Goal: Navigation & Orientation: Find specific page/section

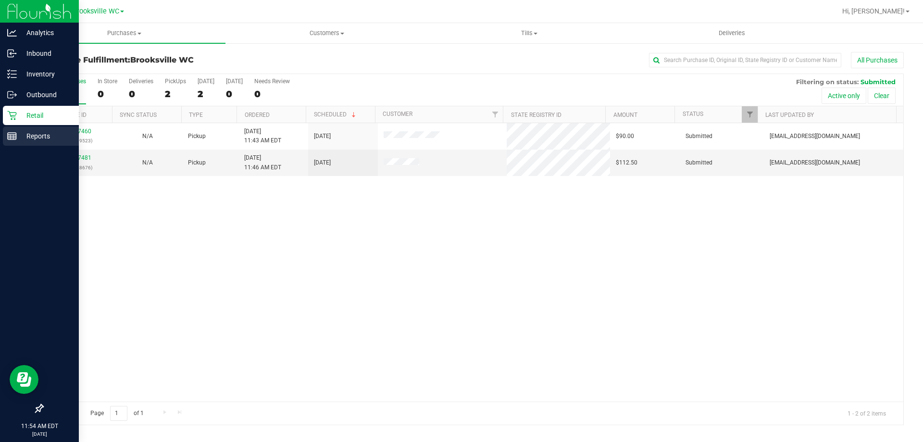
click at [47, 133] on p "Reports" at bounding box center [46, 136] width 58 height 12
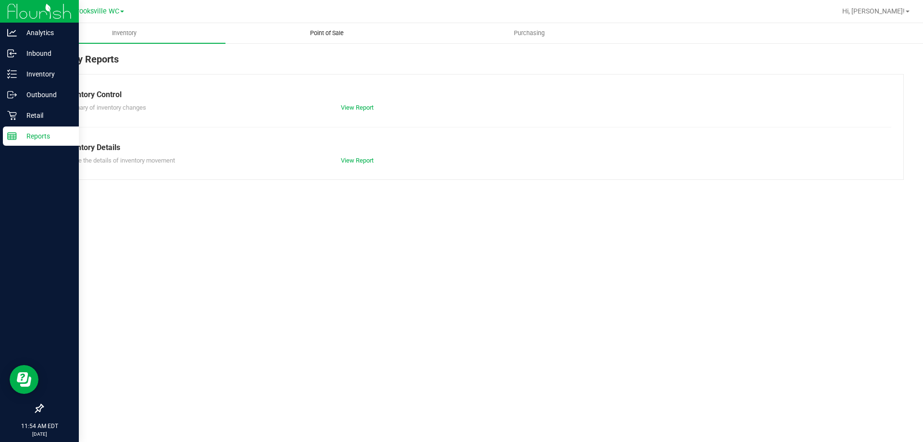
click at [313, 32] on span "Point of Sale" at bounding box center [327, 33] width 60 height 9
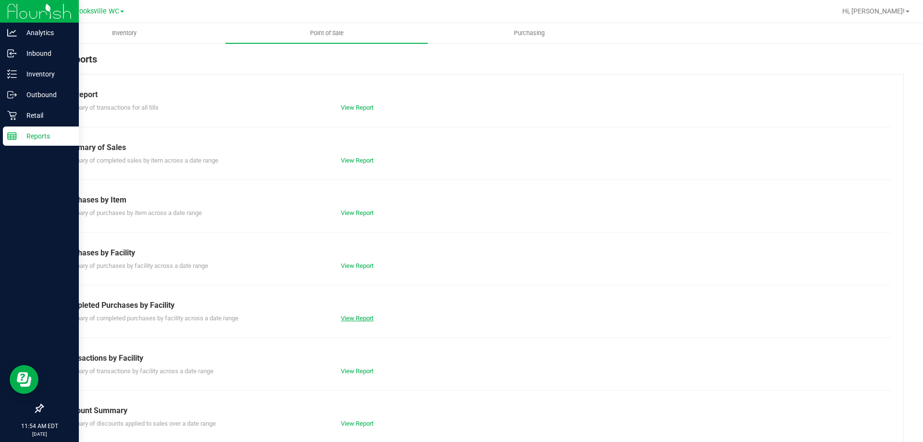
click at [348, 319] on link "View Report" at bounding box center [357, 317] width 33 height 7
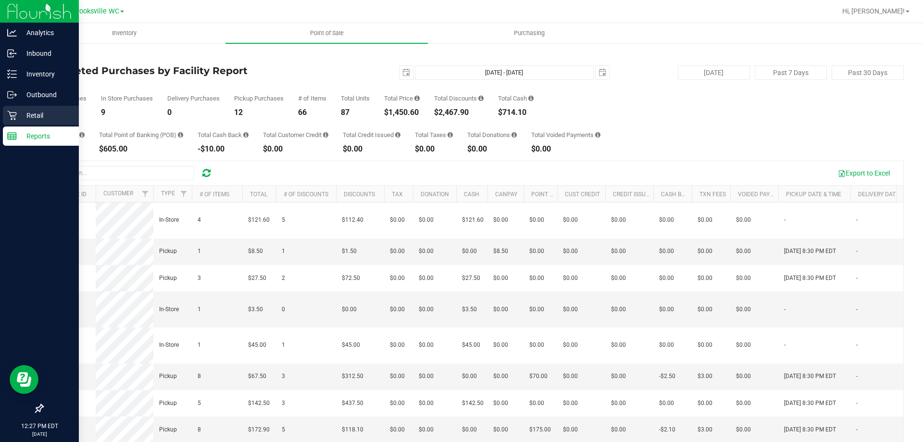
click at [27, 113] on p "Retail" at bounding box center [46, 116] width 58 height 12
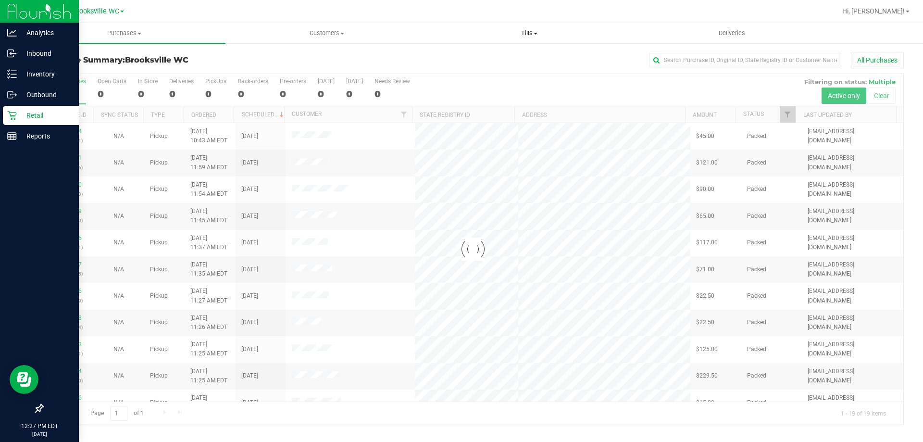
click at [523, 31] on span "Tills" at bounding box center [528, 33] width 201 height 9
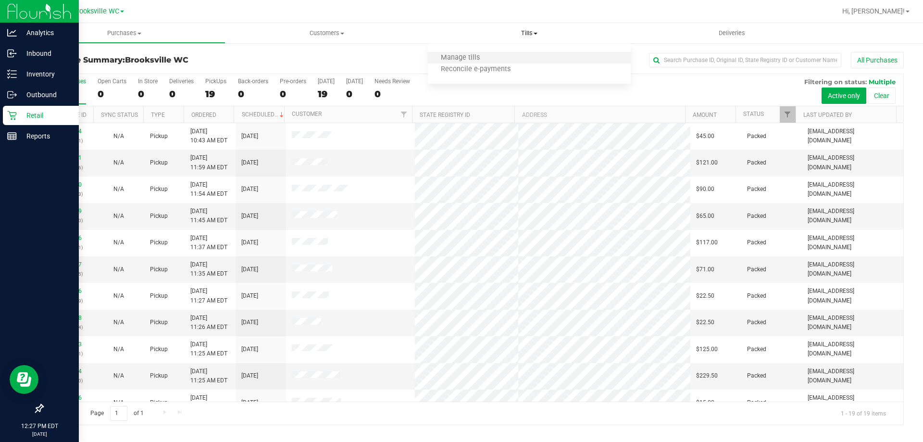
click at [517, 61] on li "Manage tills" at bounding box center [529, 58] width 202 height 12
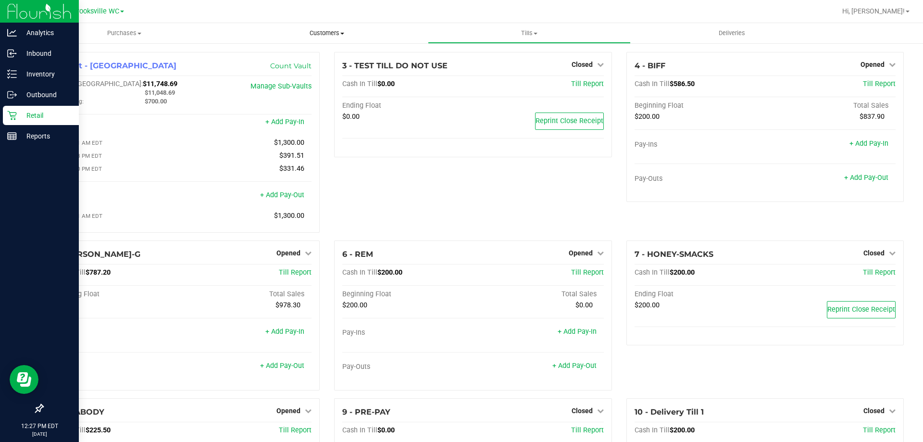
click at [226, 35] on span "Customers" at bounding box center [326, 33] width 201 height 9
